Goal: Information Seeking & Learning: Learn about a topic

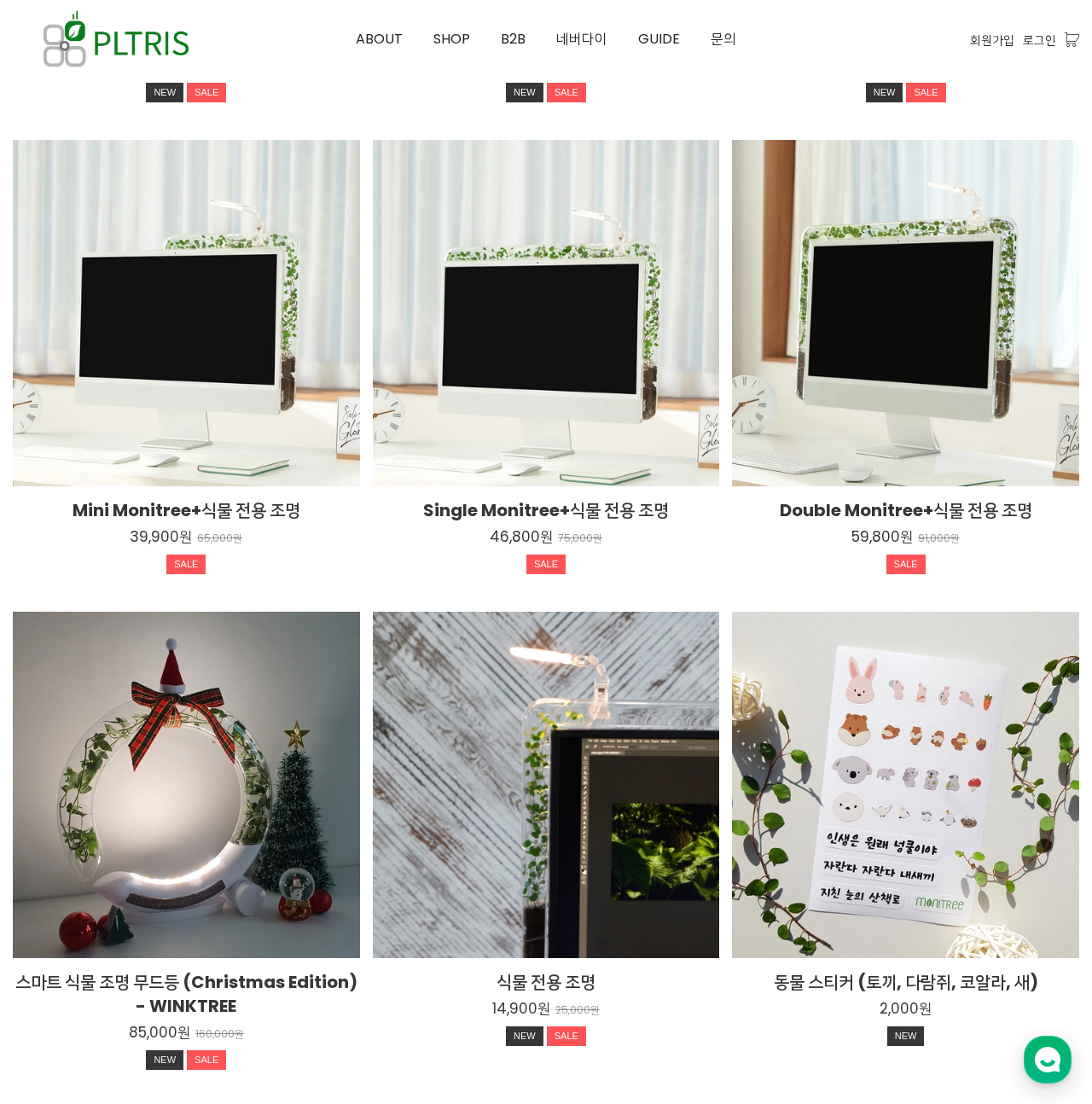
scroll to position [2667, 0]
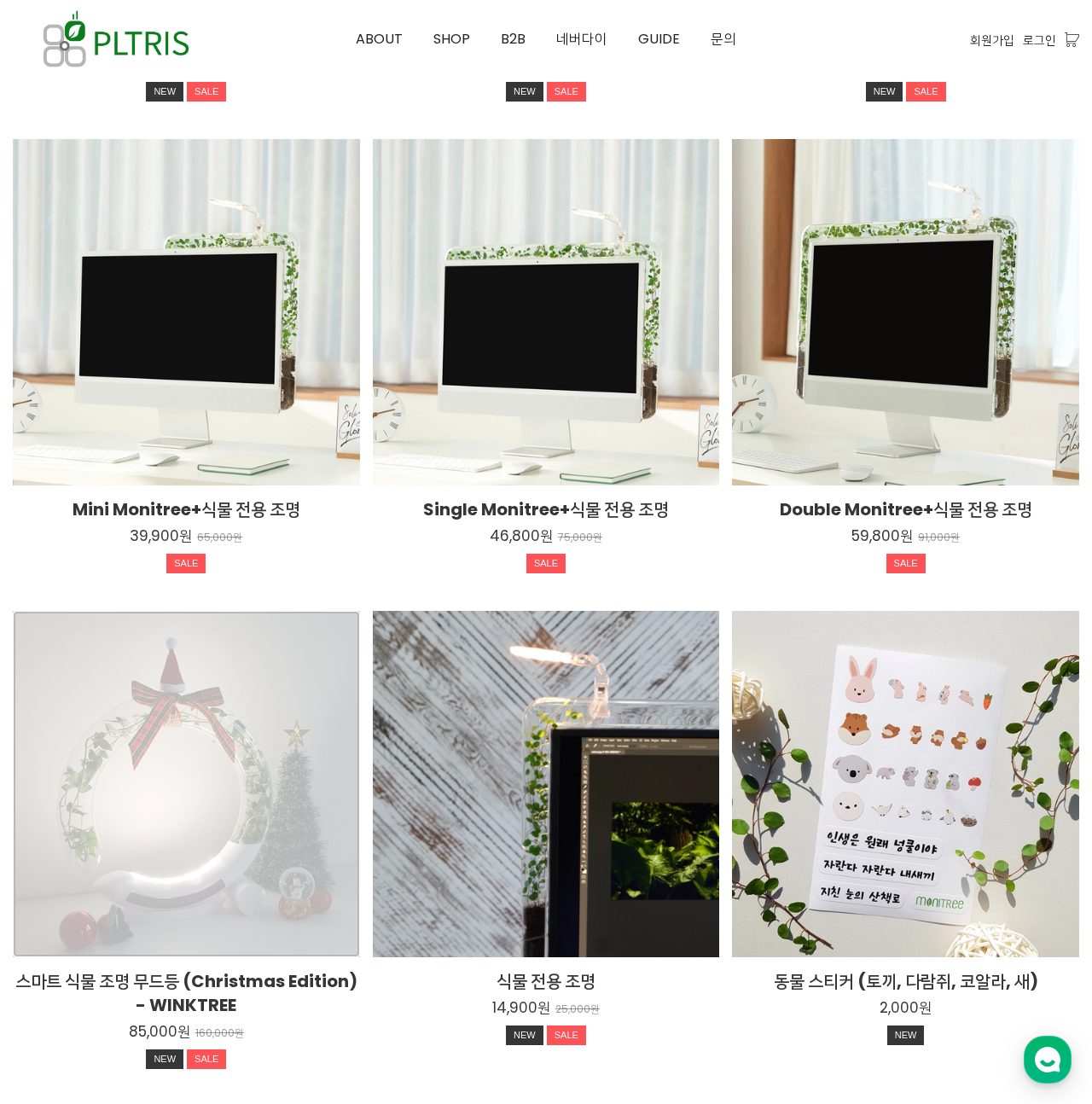
click at [252, 756] on div "스마트 식물 조명 무드등 (Christmas Edition) - WINKTREE 85,000원 160,000원 NEW SALE TIME SALE" at bounding box center [186, 784] width 347 height 347
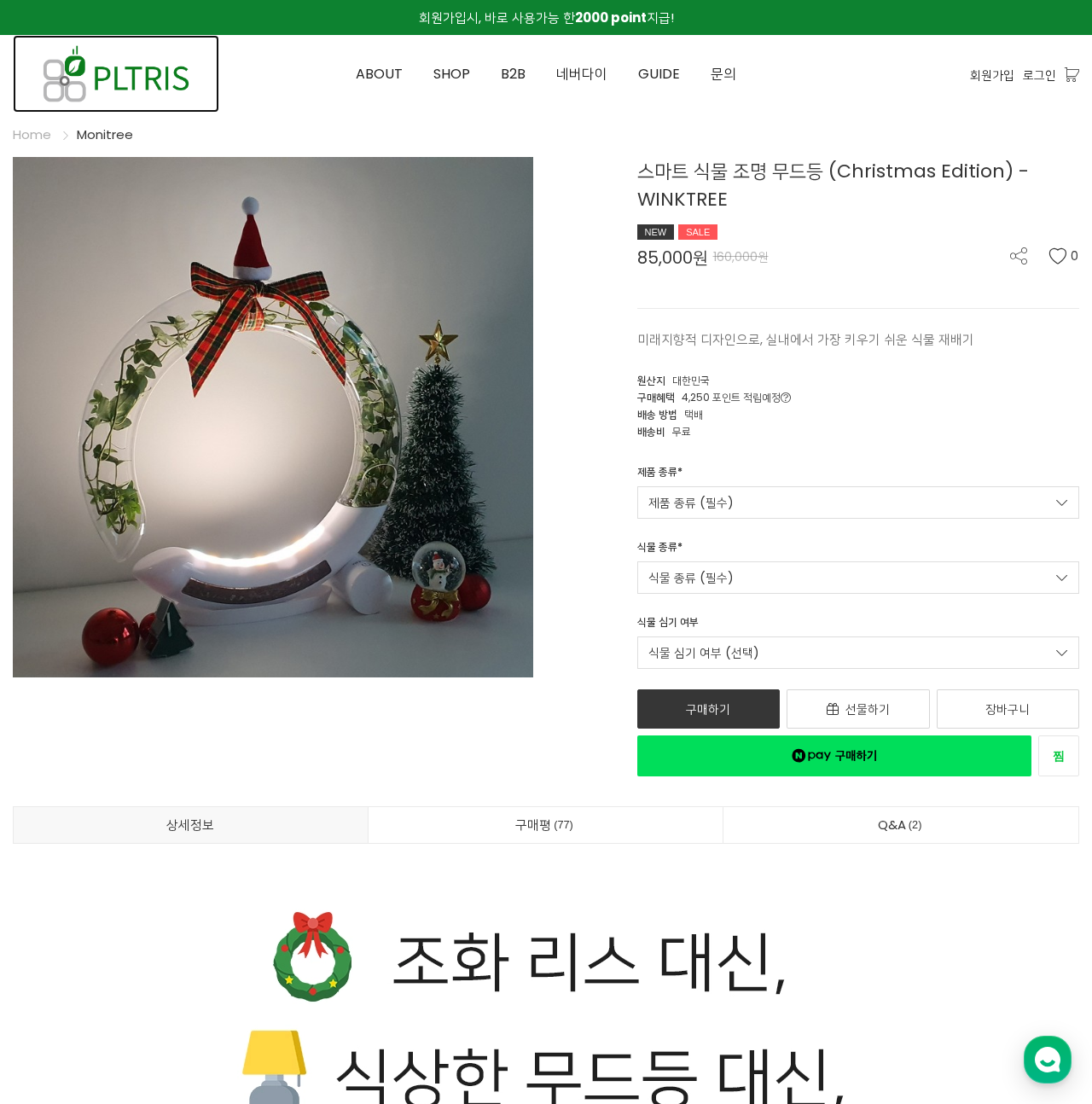
click at [125, 89] on img at bounding box center [116, 74] width 207 height 78
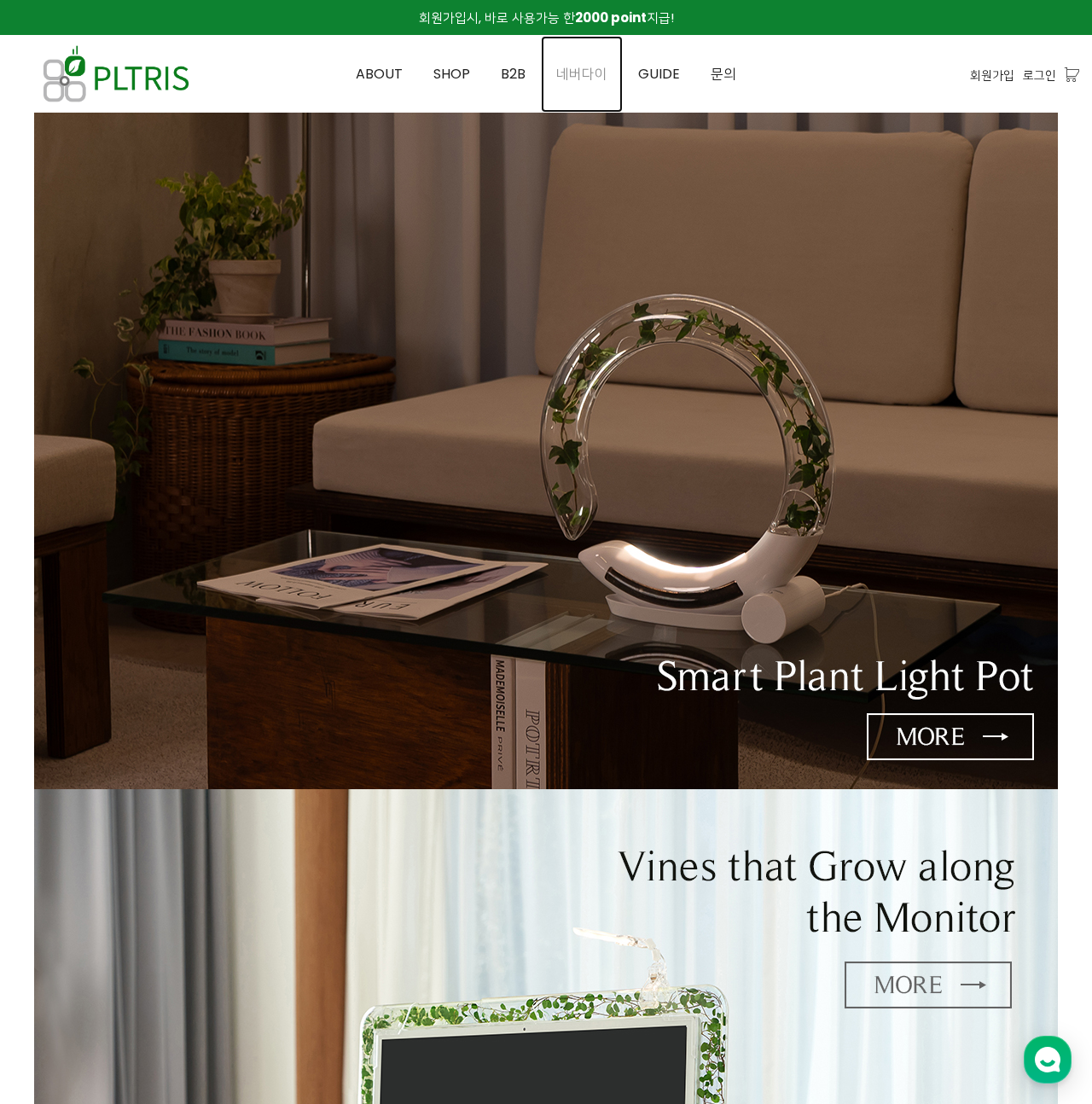
click at [572, 68] on span "네버다이" at bounding box center [581, 74] width 51 height 20
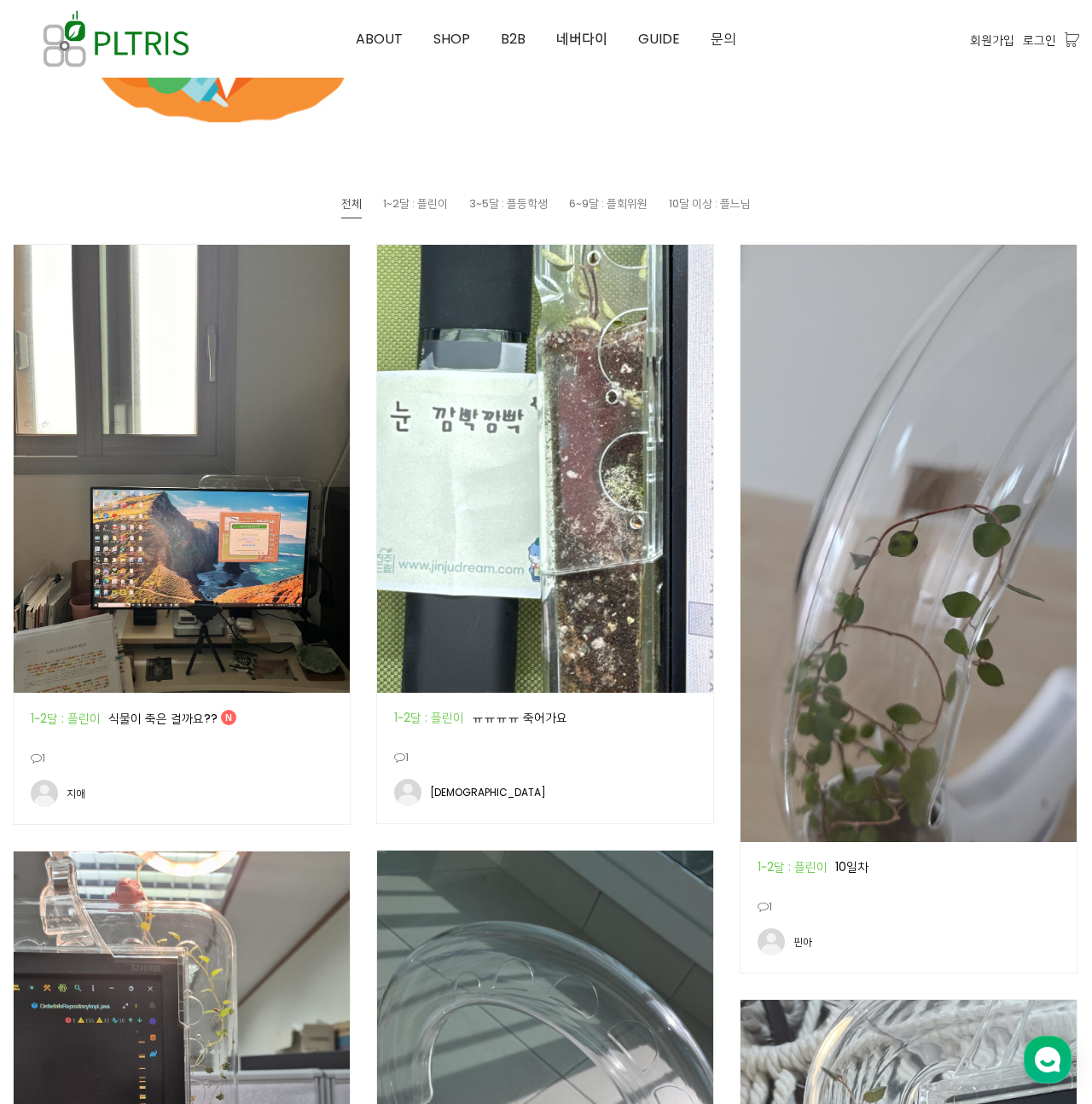
scroll to position [770, 0]
click at [247, 544] on img at bounding box center [182, 469] width 336 height 448
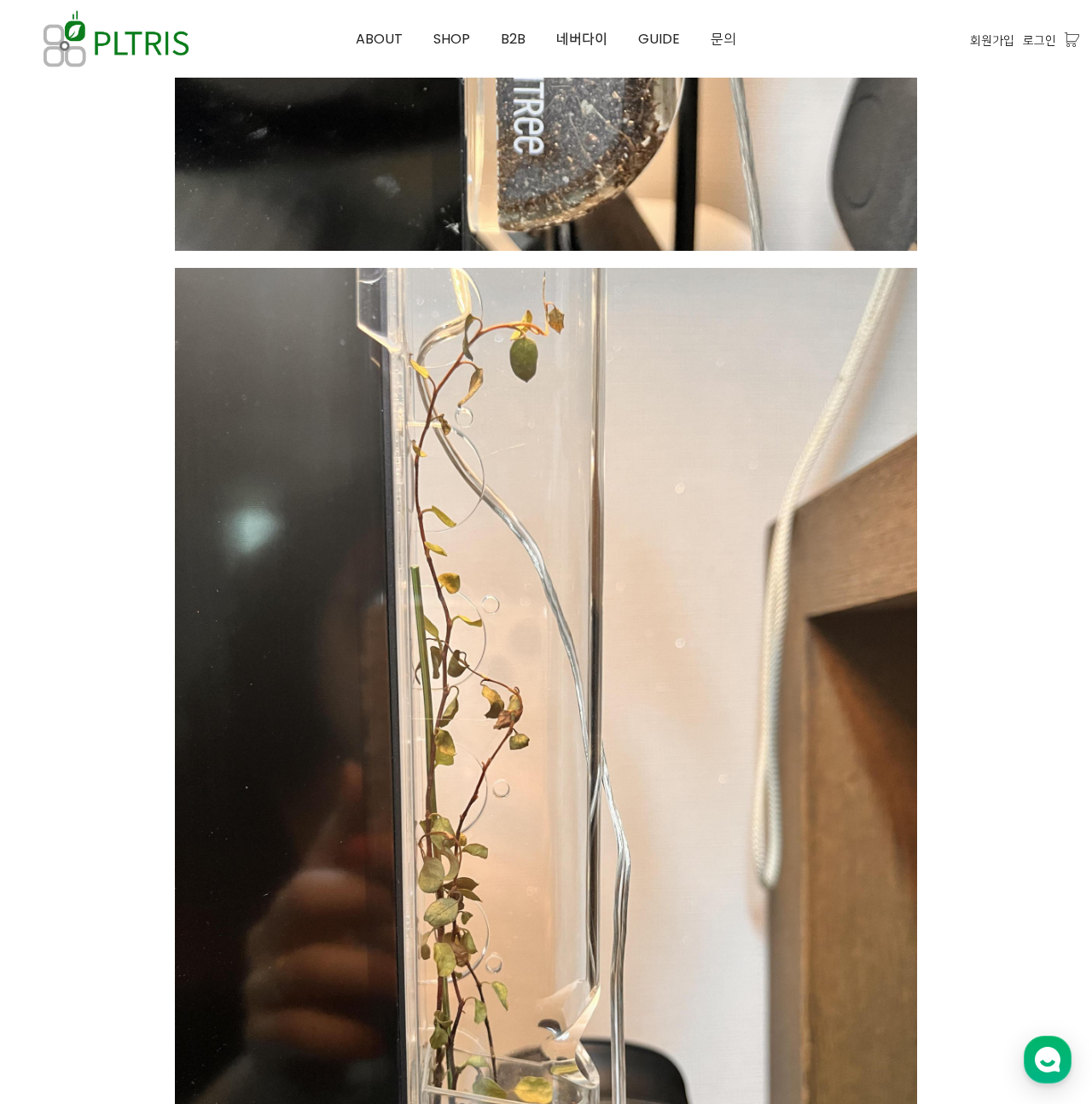
scroll to position [4734, 0]
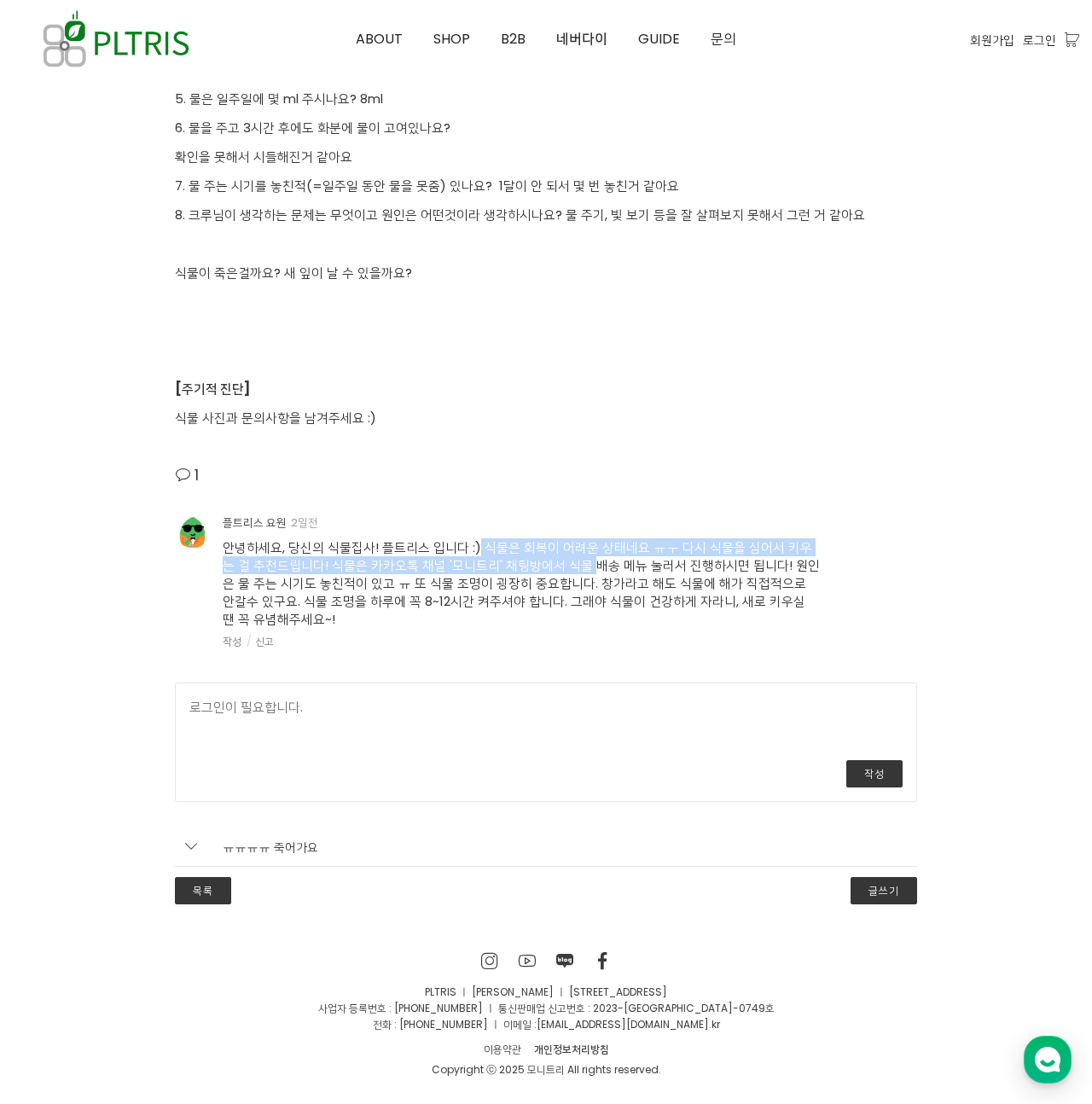
drag, startPoint x: 408, startPoint y: 547, endPoint x: 516, endPoint y: 567, distance: 109.8
click at [502, 566] on span "안녕하세요, 당신의 식물집사! 플트리스 입니다 :) 식물은 회복이 어려운 상태네요 ㅠㅜ 다시 식물을 심어서 키우는 걸 추천드립니다! 식물은 카…" at bounding box center [521, 583] width 597 height 90
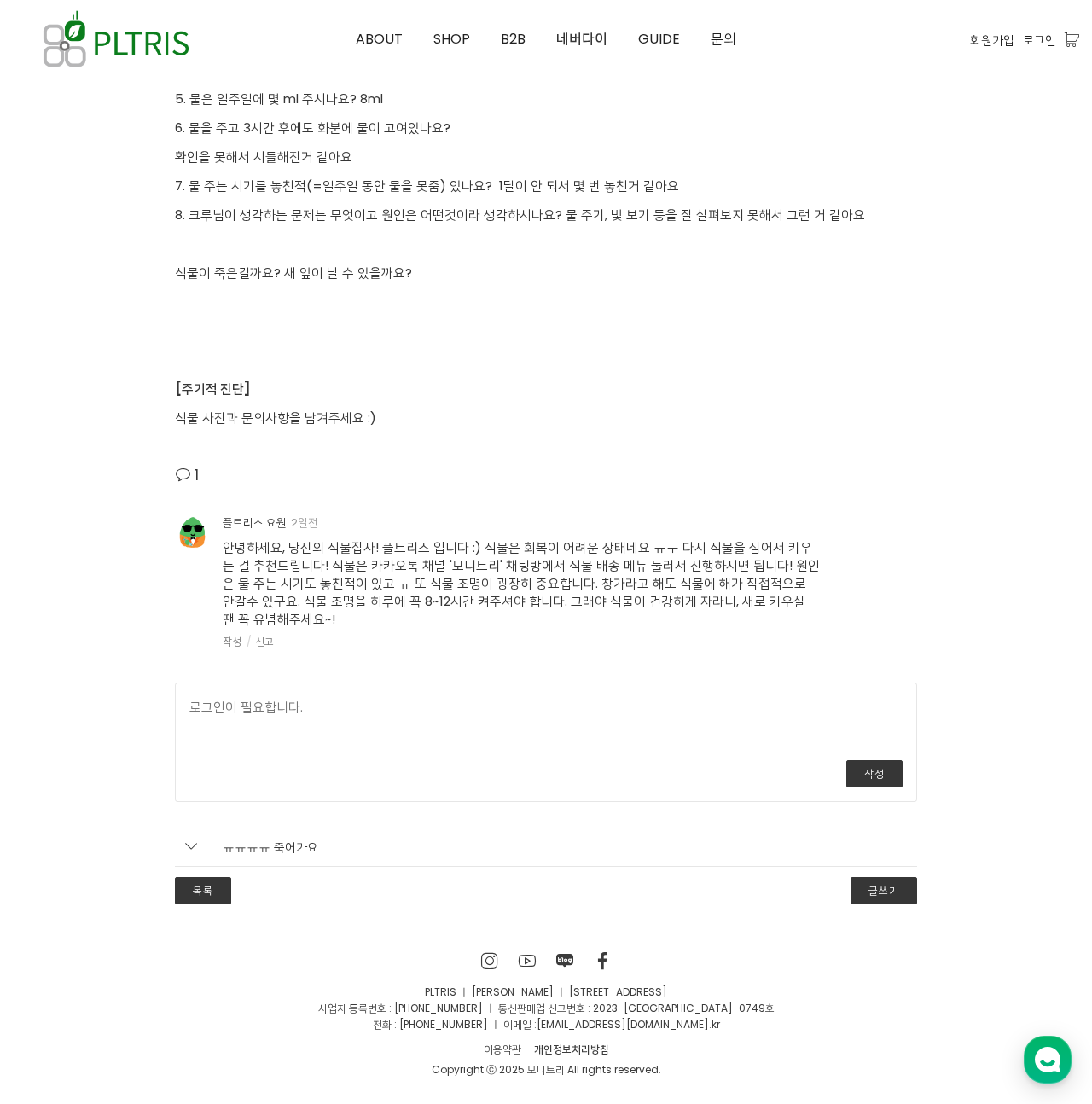
click at [558, 572] on span "안녕하세요, 당신의 식물집사! 플트리스 입니다 :) 식물은 회복이 어려운 상태네요 ㅠㅜ 다시 식물을 심어서 키우는 걸 추천드립니다! 식물은 카…" at bounding box center [521, 583] width 597 height 90
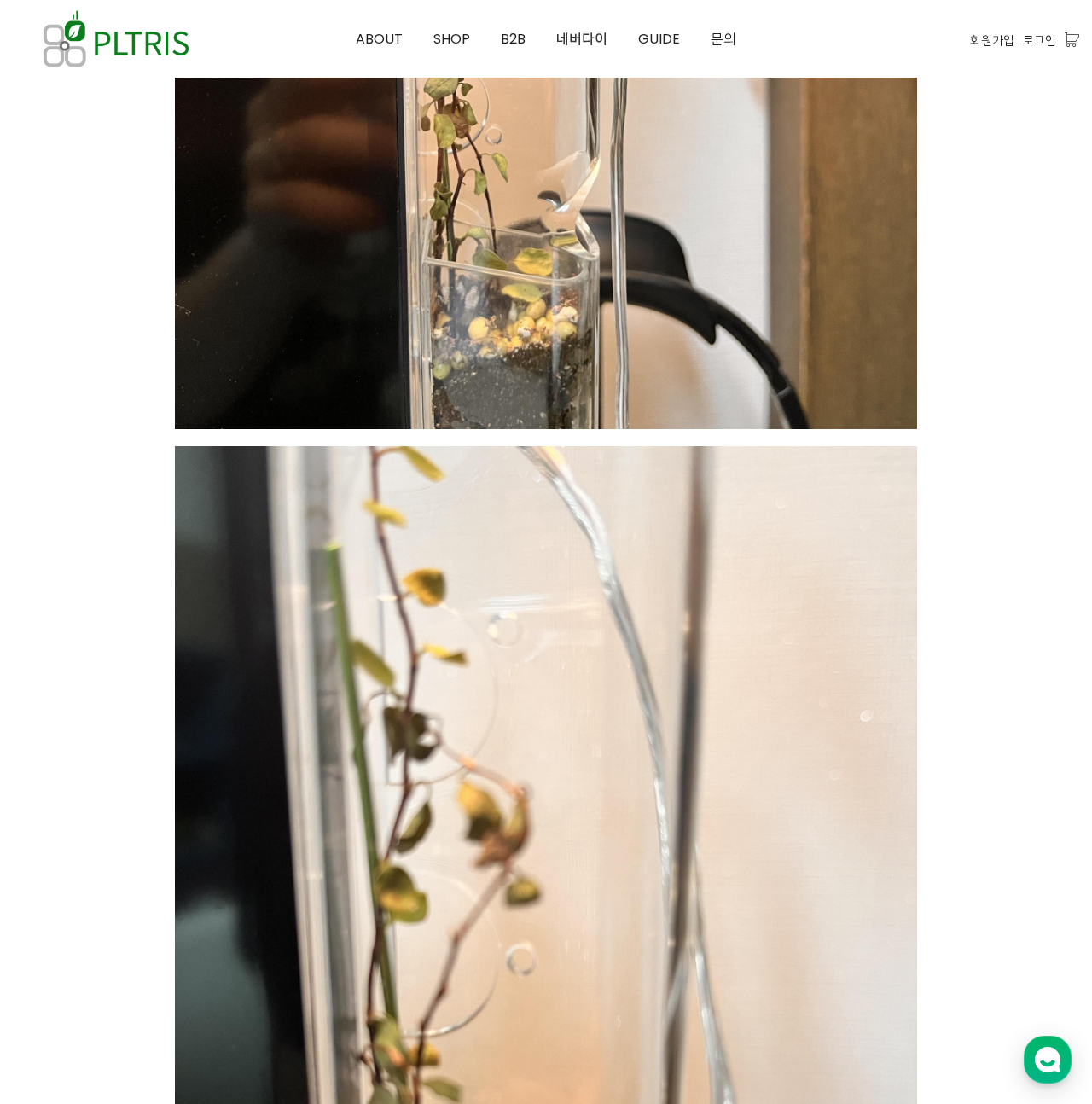
scroll to position [3087, 0]
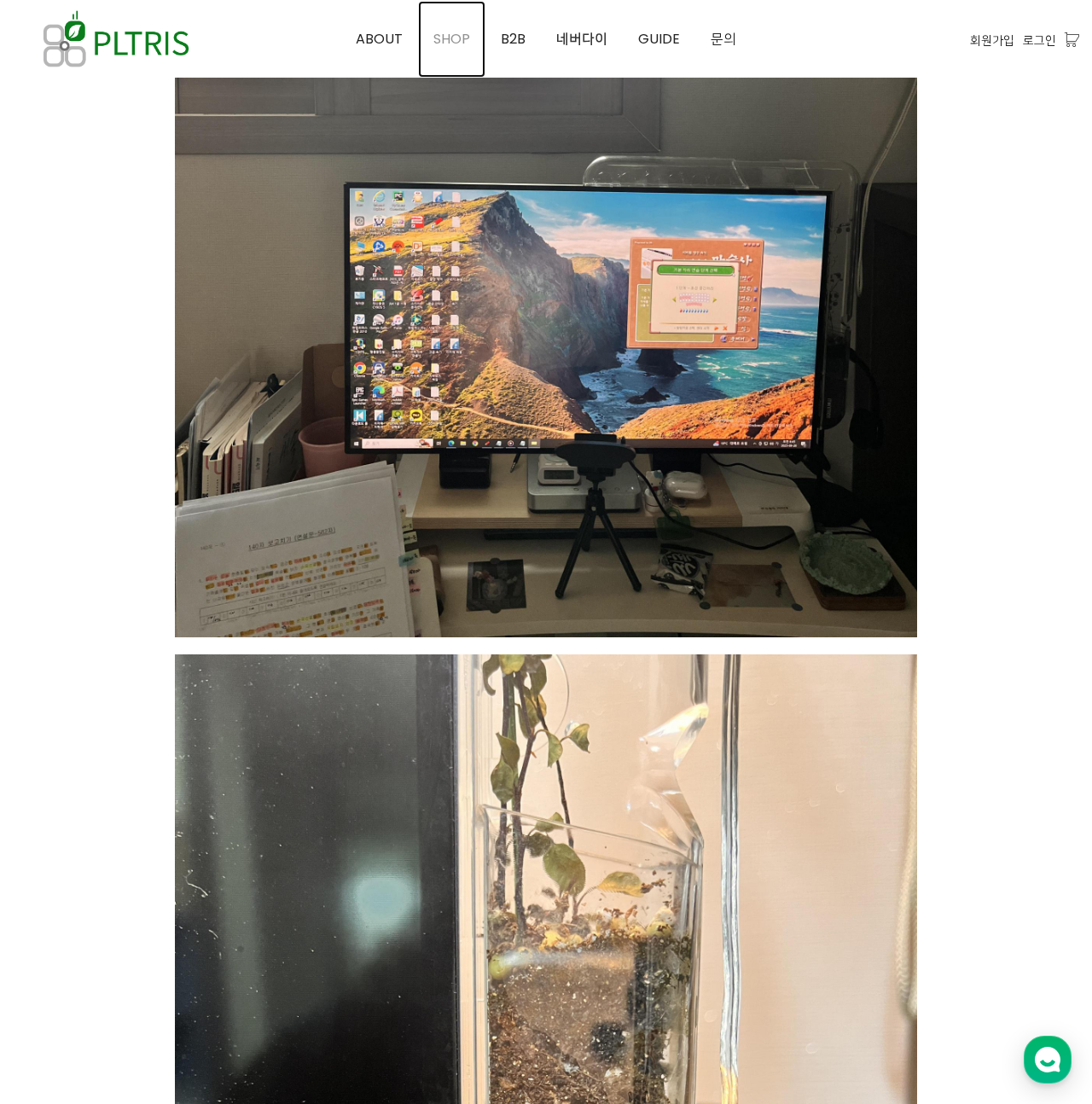
click at [459, 42] on span "SHOP" at bounding box center [452, 39] width 36 height 20
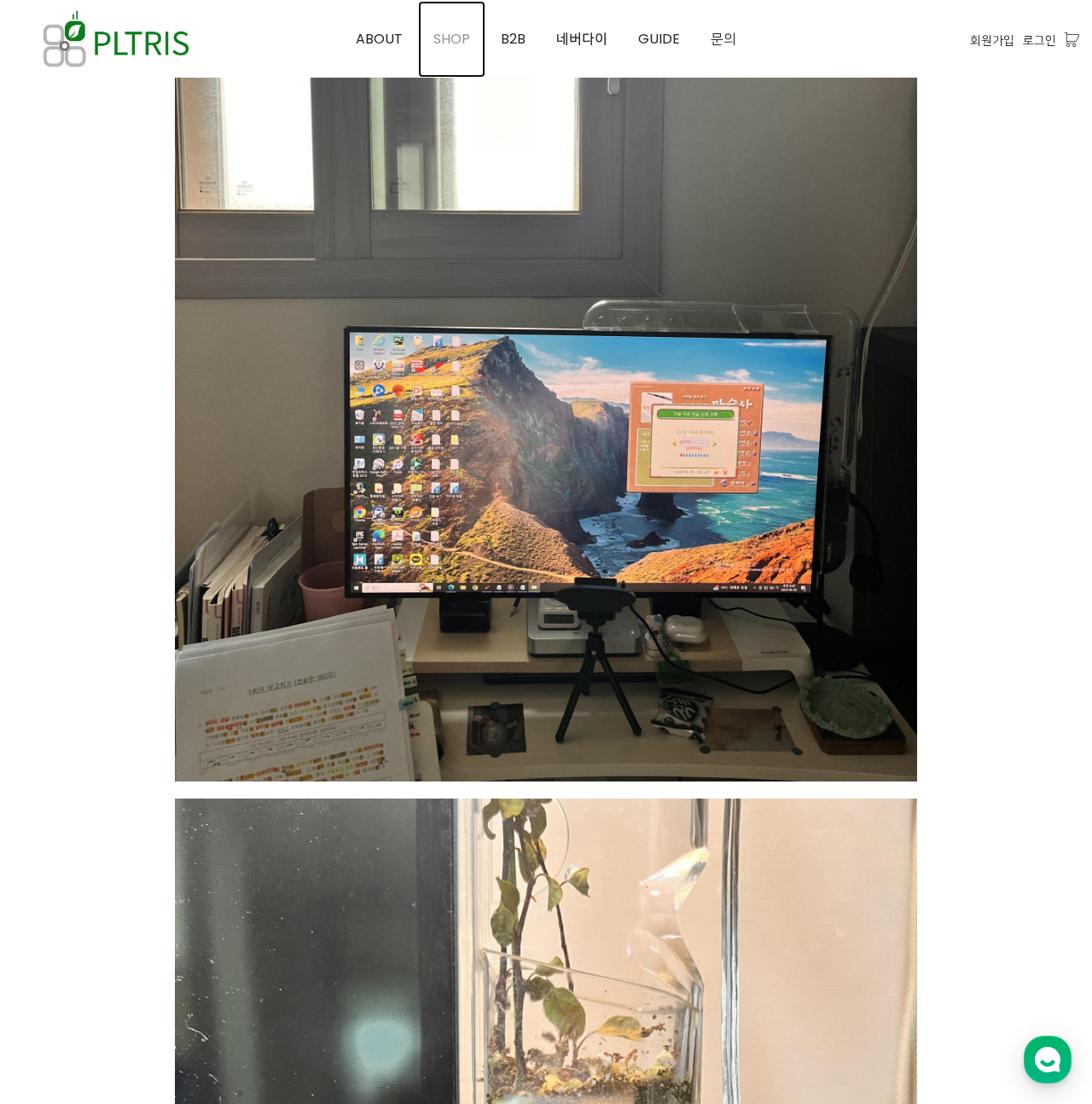
scroll to position [832, 0]
